Goal: Entertainment & Leisure: Consume media (video, audio)

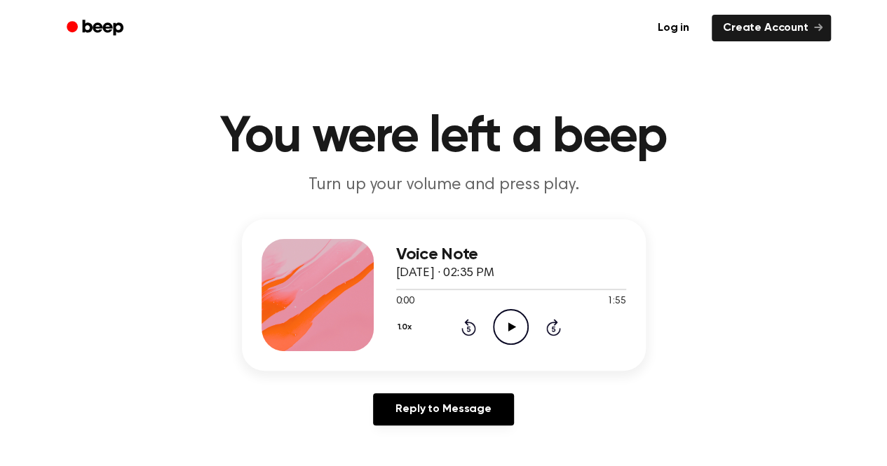
click at [508, 331] on icon "Play Audio" at bounding box center [511, 327] width 36 height 36
click at [505, 331] on icon "Pause Audio" at bounding box center [511, 327] width 36 height 36
click at [505, 331] on icon "Play Audio" at bounding box center [511, 327] width 36 height 36
click at [505, 331] on icon "Pause Audio" at bounding box center [511, 327] width 36 height 36
click at [504, 335] on icon "Play Audio" at bounding box center [511, 327] width 36 height 36
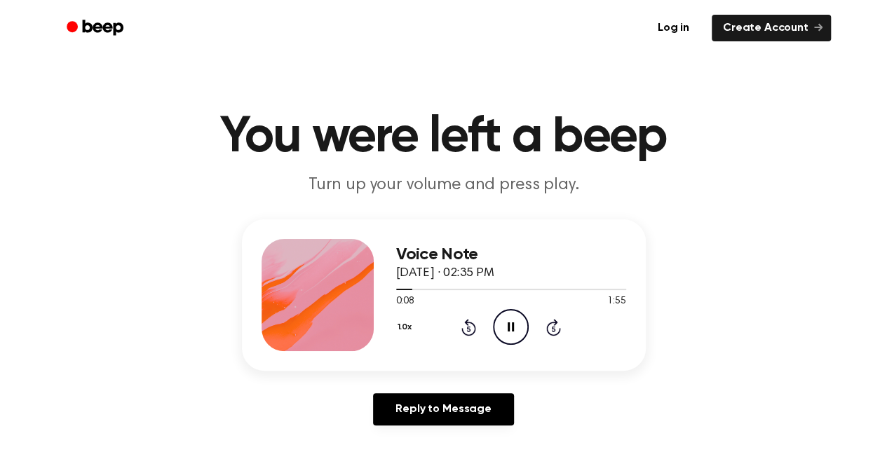
click at [490, 330] on div "1.0x Rewind 5 seconds Pause Audio Skip 5 seconds" at bounding box center [511, 327] width 230 height 36
click at [504, 325] on icon "Pause Audio" at bounding box center [511, 327] width 36 height 36
click at [504, 325] on icon "Play Audio" at bounding box center [511, 327] width 36 height 36
click at [504, 325] on icon "Pause Audio" at bounding box center [511, 327] width 36 height 36
click at [511, 321] on icon "Play Audio" at bounding box center [511, 327] width 36 height 36
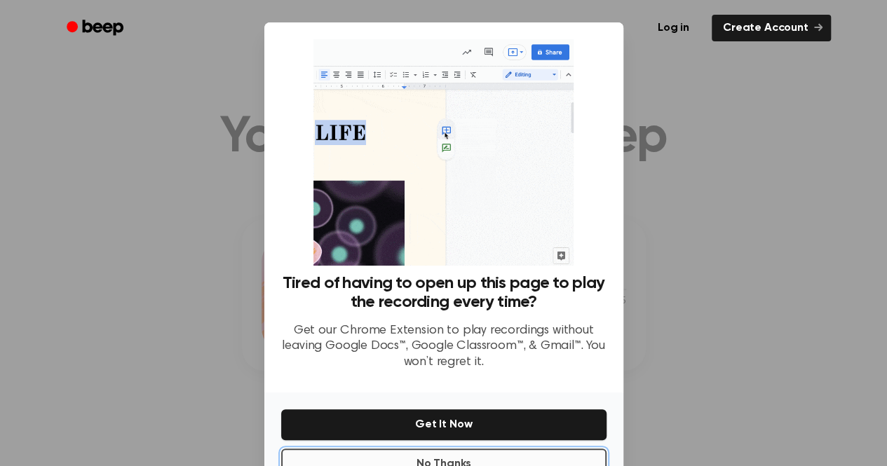
click at [481, 459] on button "No Thanks" at bounding box center [443, 464] width 325 height 31
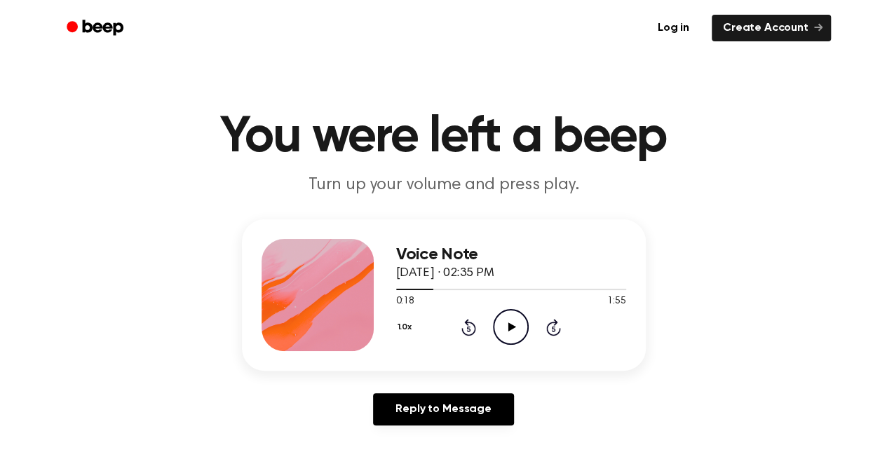
click at [513, 331] on icon "Play Audio" at bounding box center [511, 327] width 36 height 36
click at [511, 329] on icon "Pause Audio" at bounding box center [511, 327] width 36 height 36
click at [511, 329] on icon at bounding box center [513, 327] width 8 height 9
click at [509, 323] on icon at bounding box center [511, 327] width 6 height 9
click at [501, 332] on icon "Play Audio" at bounding box center [511, 327] width 36 height 36
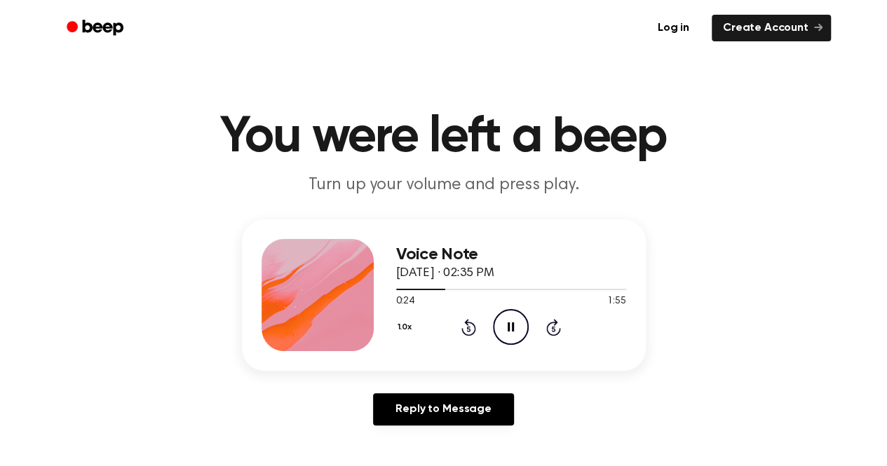
click at [501, 332] on icon "Pause Audio" at bounding box center [511, 327] width 36 height 36
click at [466, 332] on icon "Rewind 5 seconds" at bounding box center [468, 327] width 15 height 18
click at [466, 334] on icon at bounding box center [469, 327] width 15 height 17
click at [466, 335] on icon at bounding box center [469, 327] width 15 height 17
click at [464, 335] on icon "Rewind 5 seconds" at bounding box center [468, 327] width 15 height 18
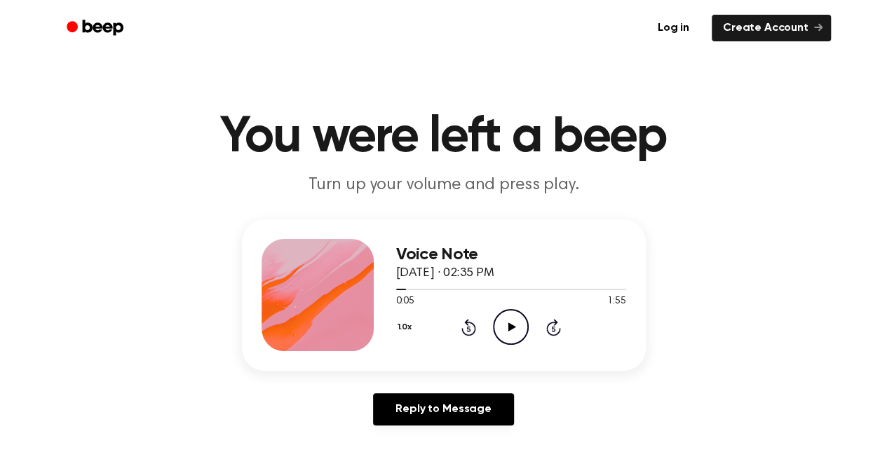
click at [462, 333] on icon "Rewind 5 seconds" at bounding box center [468, 327] width 15 height 18
click at [512, 321] on icon "Play Audio" at bounding box center [511, 327] width 36 height 36
click at [512, 321] on icon "Pause Audio" at bounding box center [511, 327] width 36 height 36
click at [511, 318] on icon "Play Audio" at bounding box center [511, 327] width 36 height 36
click at [485, 287] on div at bounding box center [511, 288] width 230 height 11
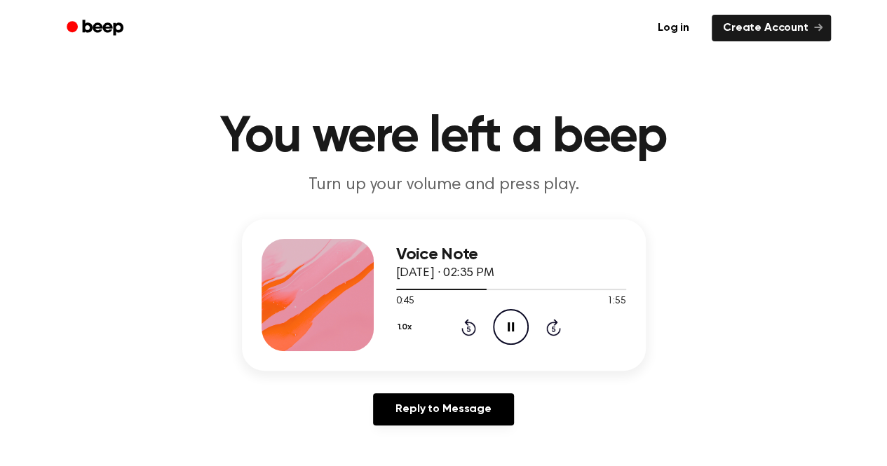
click at [507, 314] on icon "Pause Audio" at bounding box center [511, 327] width 36 height 36
click at [507, 314] on icon "Play Audio" at bounding box center [511, 327] width 36 height 36
click at [507, 314] on icon "Pause Audio" at bounding box center [511, 327] width 36 height 36
click at [471, 324] on icon at bounding box center [469, 327] width 15 height 17
click at [476, 325] on icon at bounding box center [469, 327] width 15 height 17
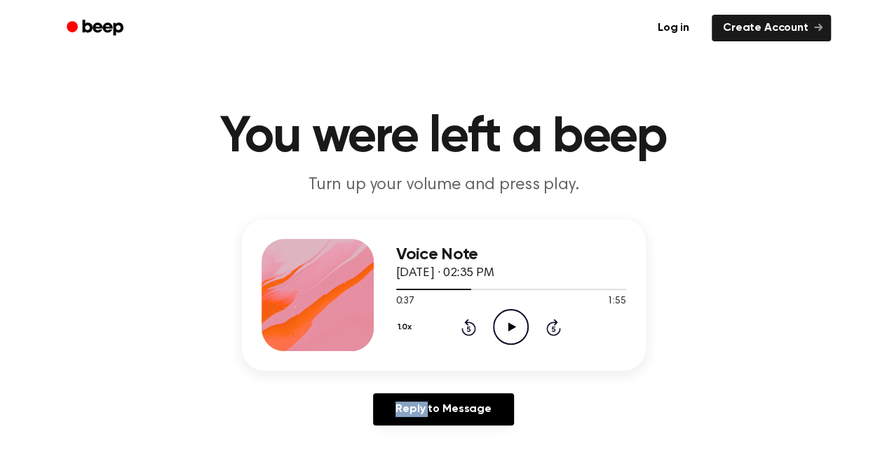
click at [476, 325] on icon at bounding box center [469, 327] width 15 height 17
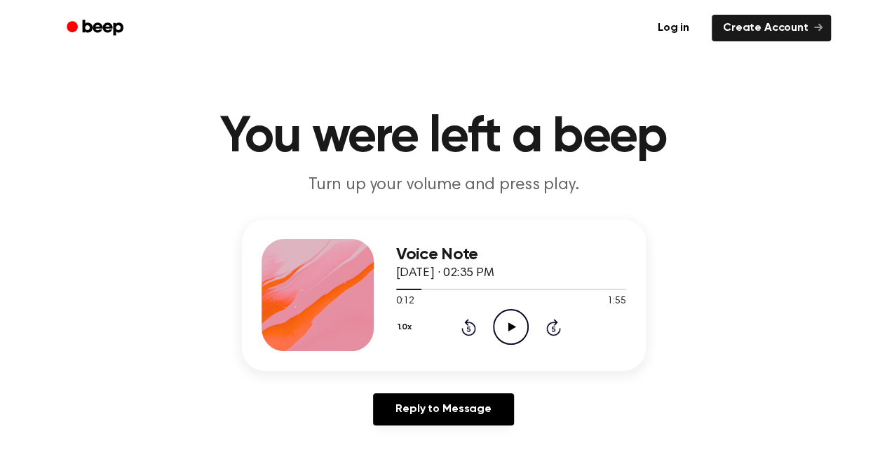
drag, startPoint x: 476, startPoint y: 325, endPoint x: 448, endPoint y: 333, distance: 29.1
click at [448, 333] on div "1.0x Rewind 5 seconds Play Audio Skip 5 seconds" at bounding box center [511, 327] width 230 height 36
click at [463, 333] on icon at bounding box center [469, 327] width 15 height 17
click at [469, 338] on div "1.0x Rewind 5 seconds Play Audio Skip 5 seconds" at bounding box center [511, 327] width 230 height 36
click at [461, 329] on icon "Rewind 5 seconds" at bounding box center [468, 327] width 15 height 18
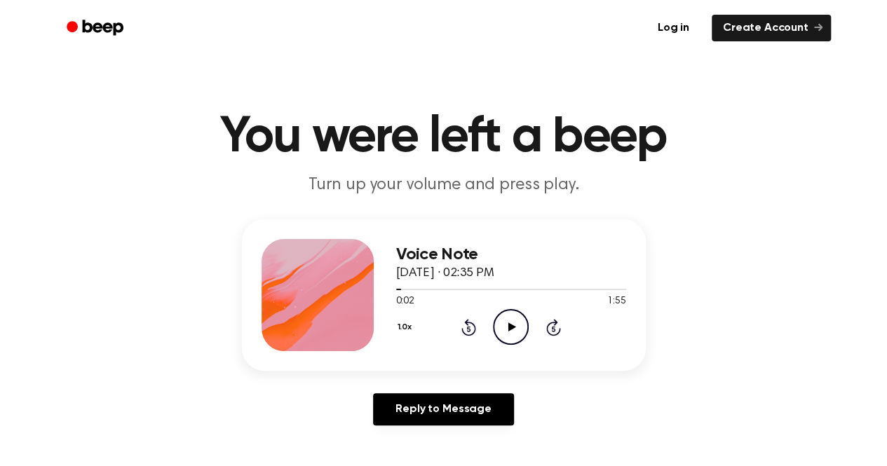
click at [501, 335] on icon "Play Audio" at bounding box center [511, 327] width 36 height 36
click at [503, 337] on icon "Pause Audio" at bounding box center [511, 327] width 36 height 36
click at [471, 335] on icon at bounding box center [469, 327] width 15 height 17
